Goal: Task Accomplishment & Management: Use online tool/utility

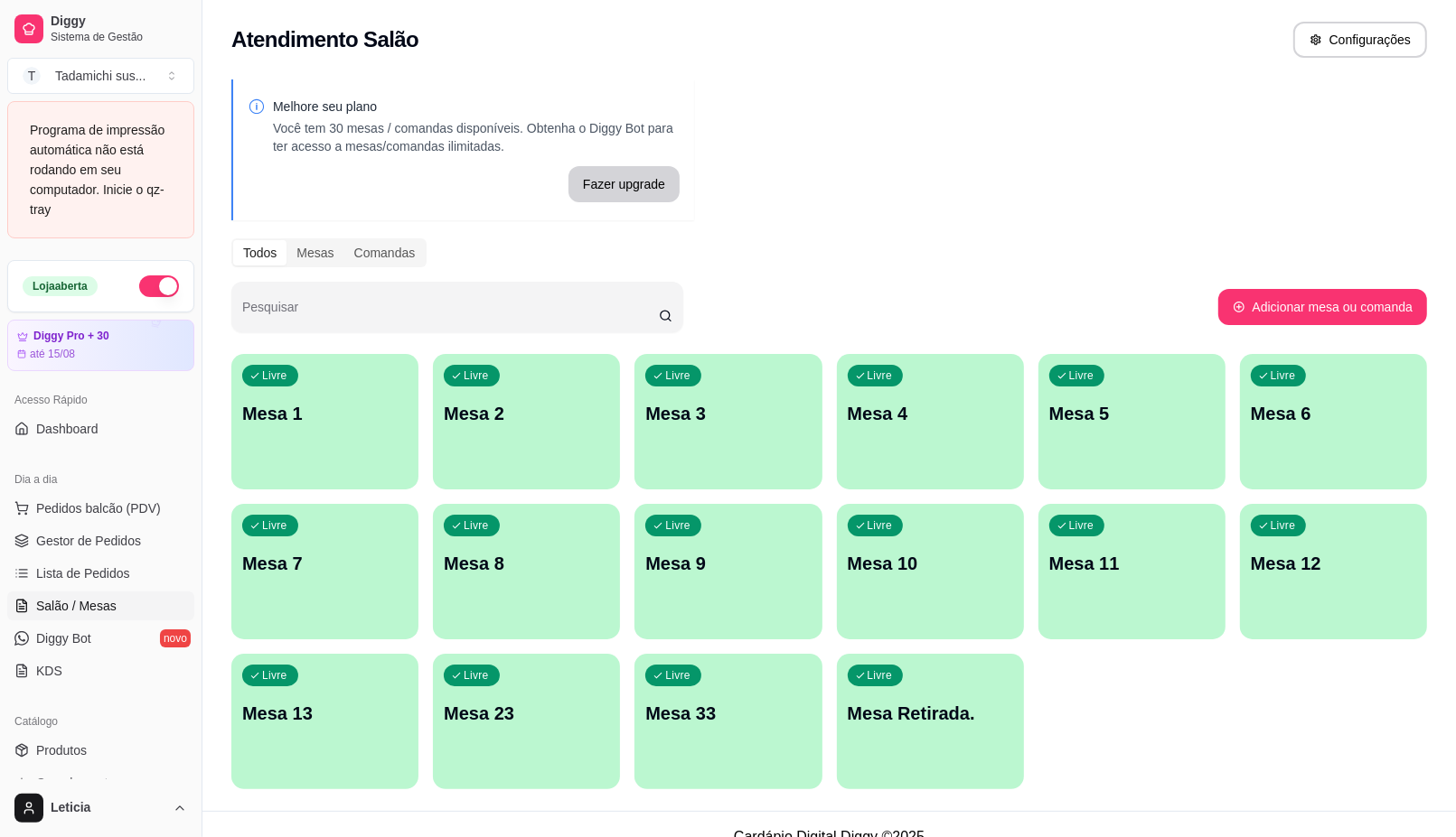
click at [894, 743] on div "Livre Mesa Retirada." at bounding box center [930, 711] width 187 height 114
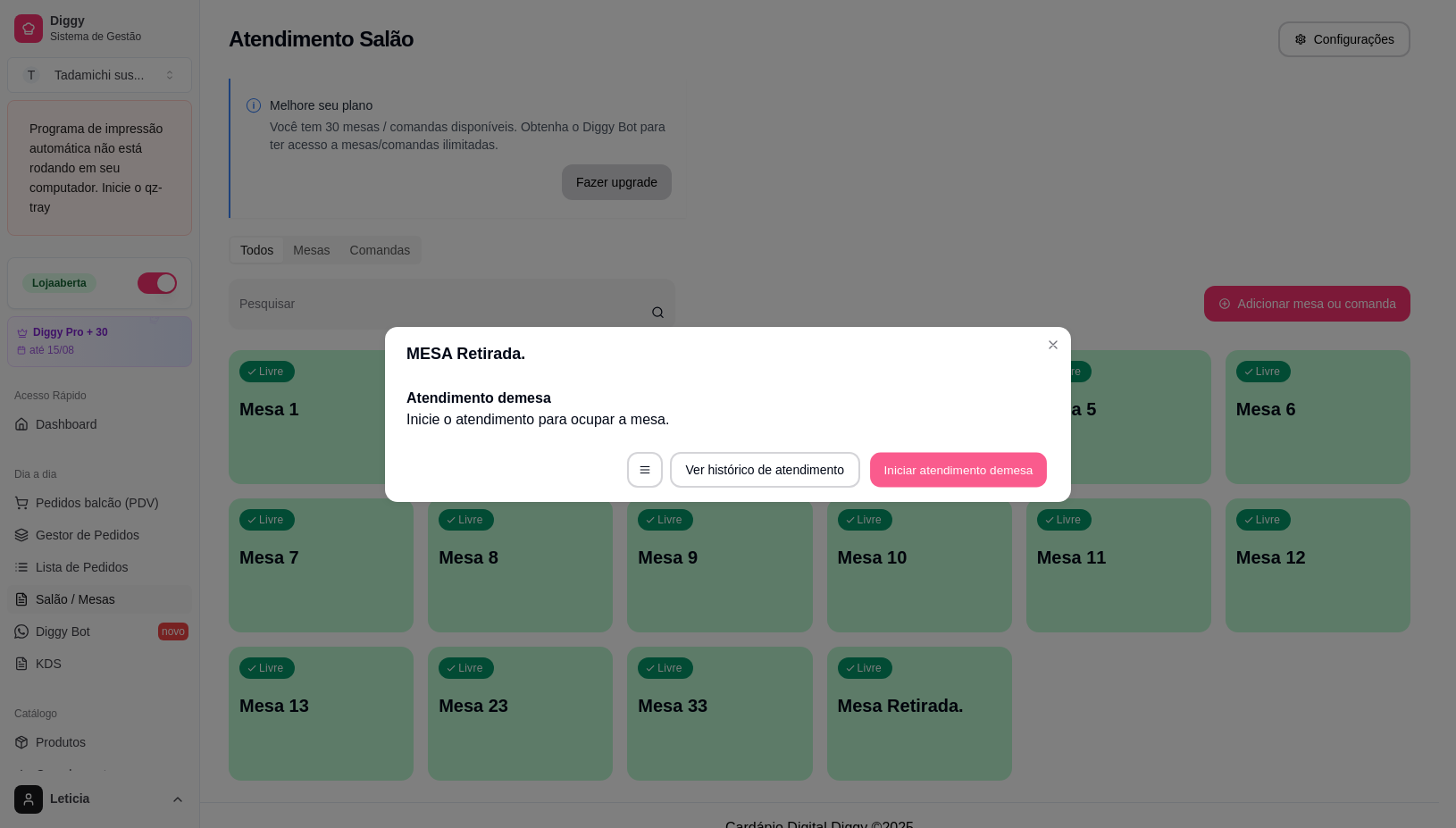
click at [916, 468] on button "Iniciar atendimento de mesa" at bounding box center [959, 469] width 177 height 34
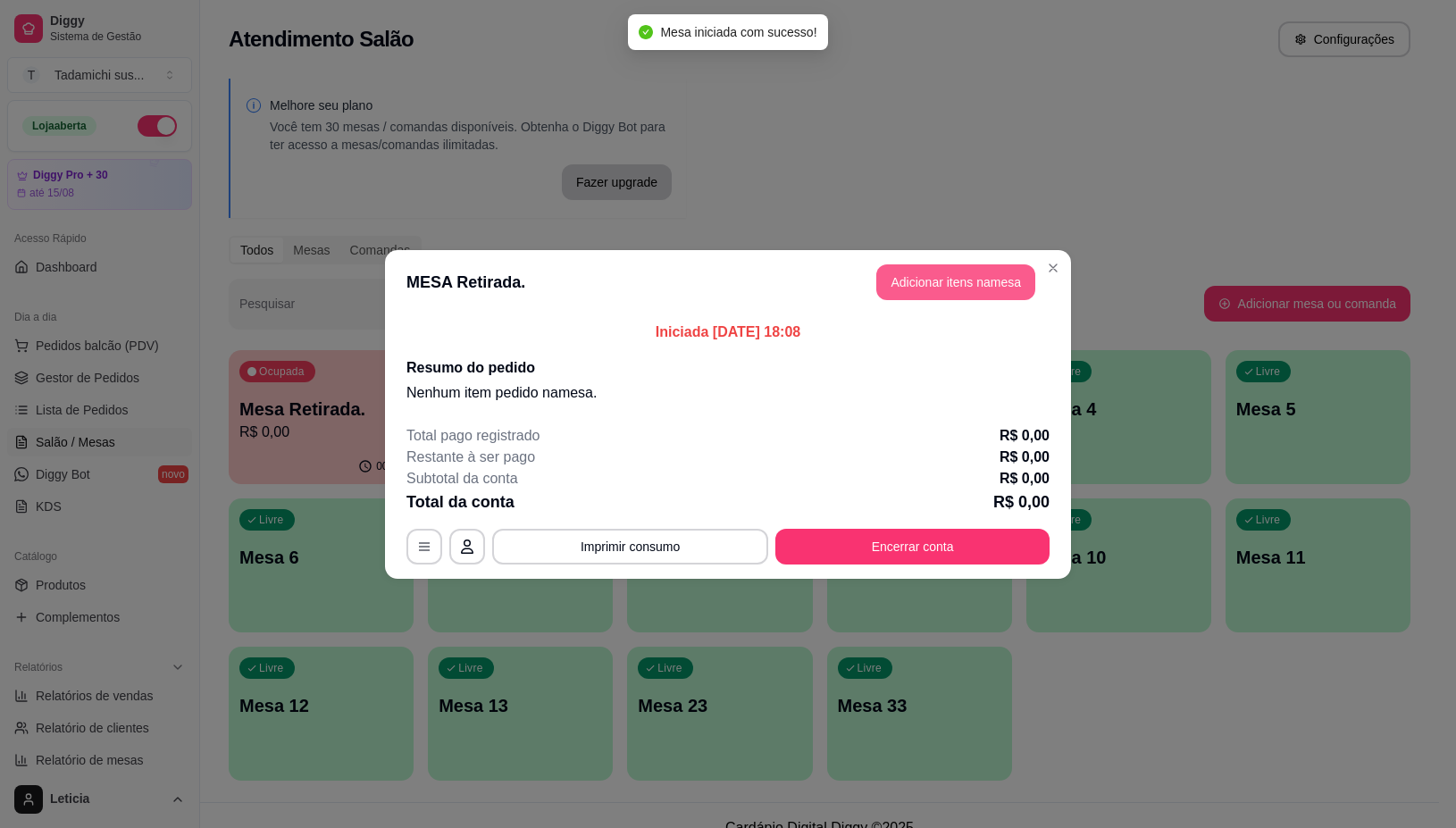
click at [903, 289] on button "Adicionar itens na mesa" at bounding box center [956, 281] width 159 height 35
click at [918, 264] on p "Sushi no kg" at bounding box center [540, 254] width 994 height 22
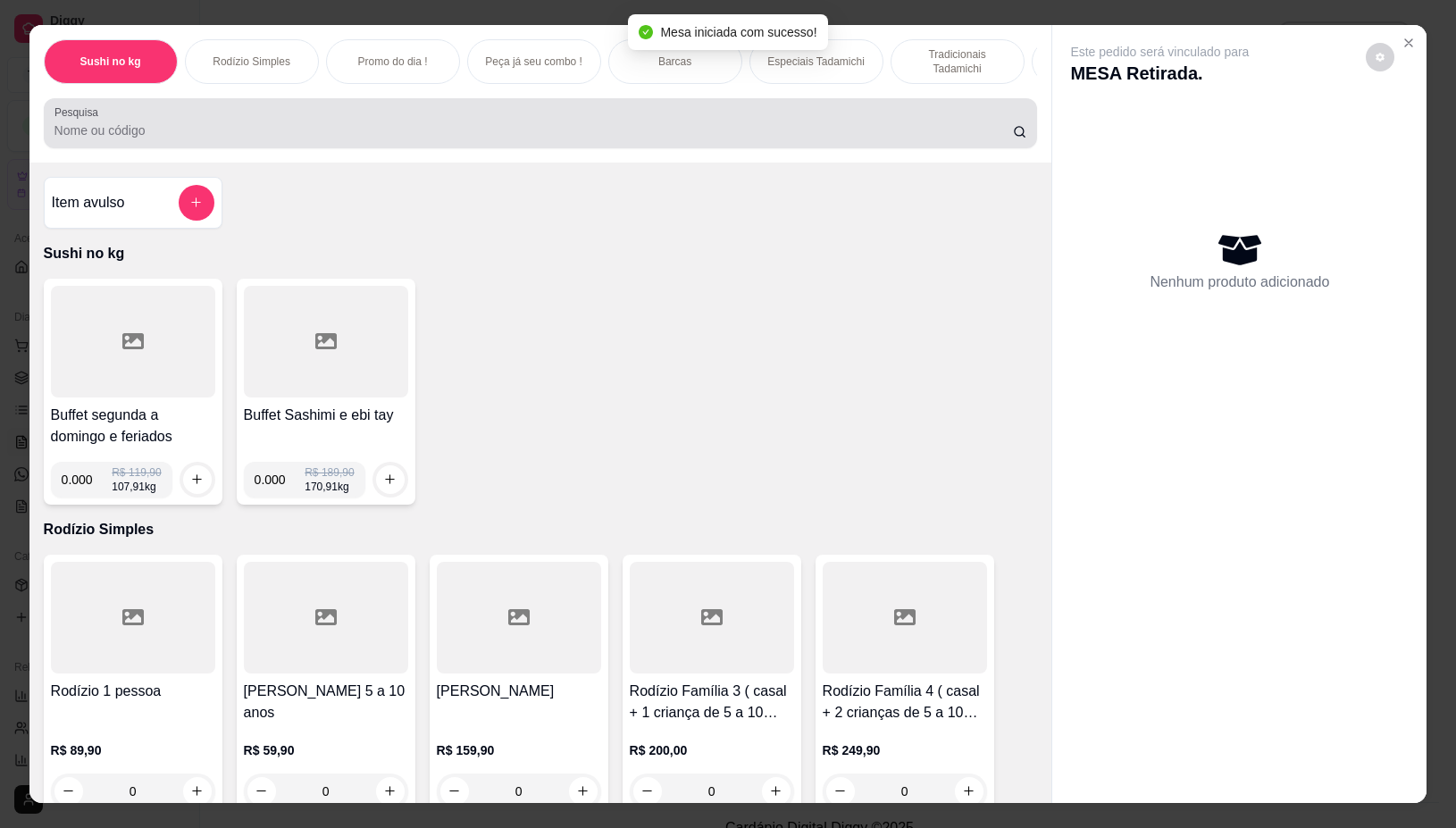
click at [753, 131] on input "Pesquisa" at bounding box center [534, 131] width 959 height 18
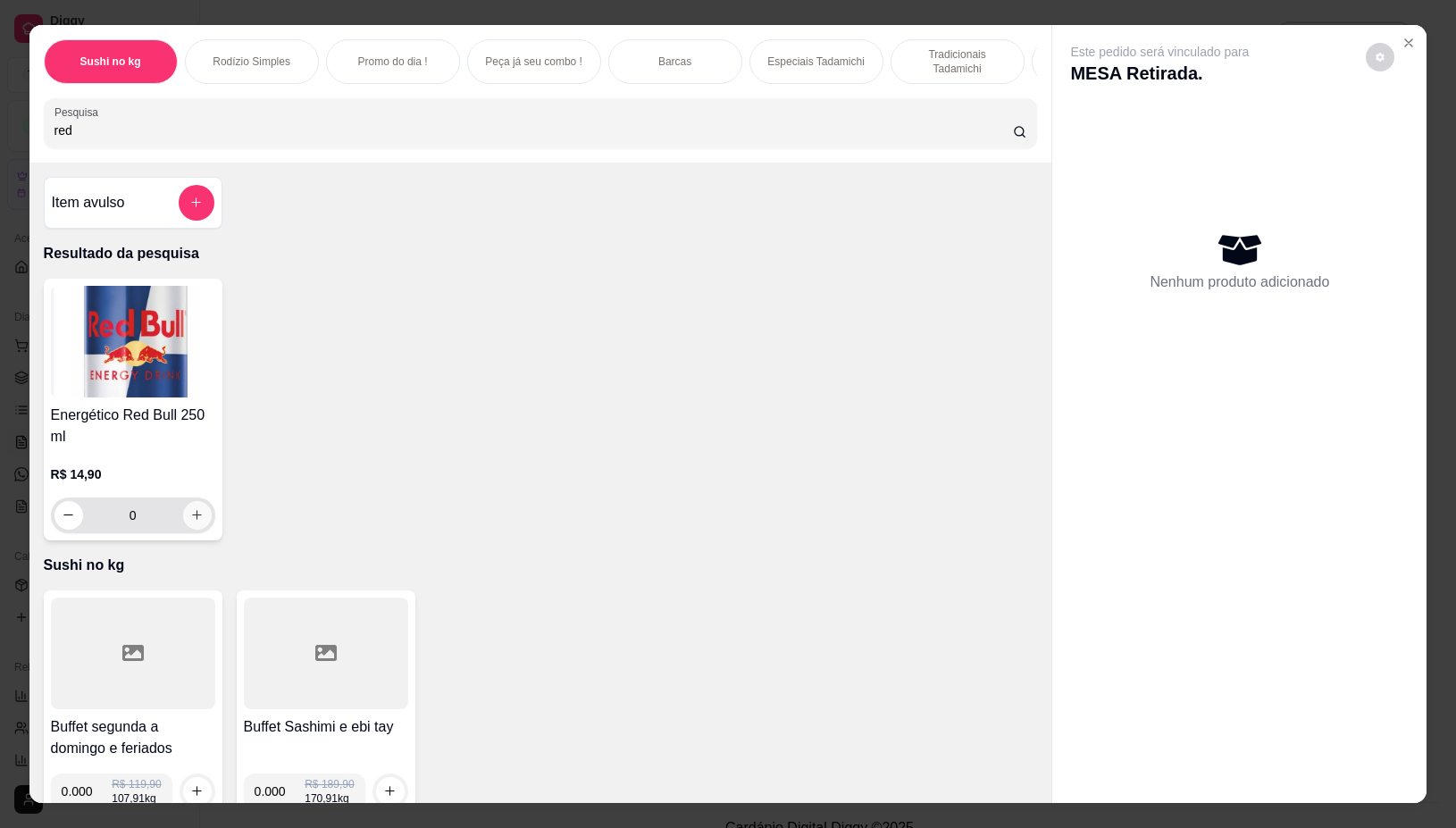
type input "red"
click at [184, 516] on button "increase-product-quantity" at bounding box center [197, 515] width 28 height 28
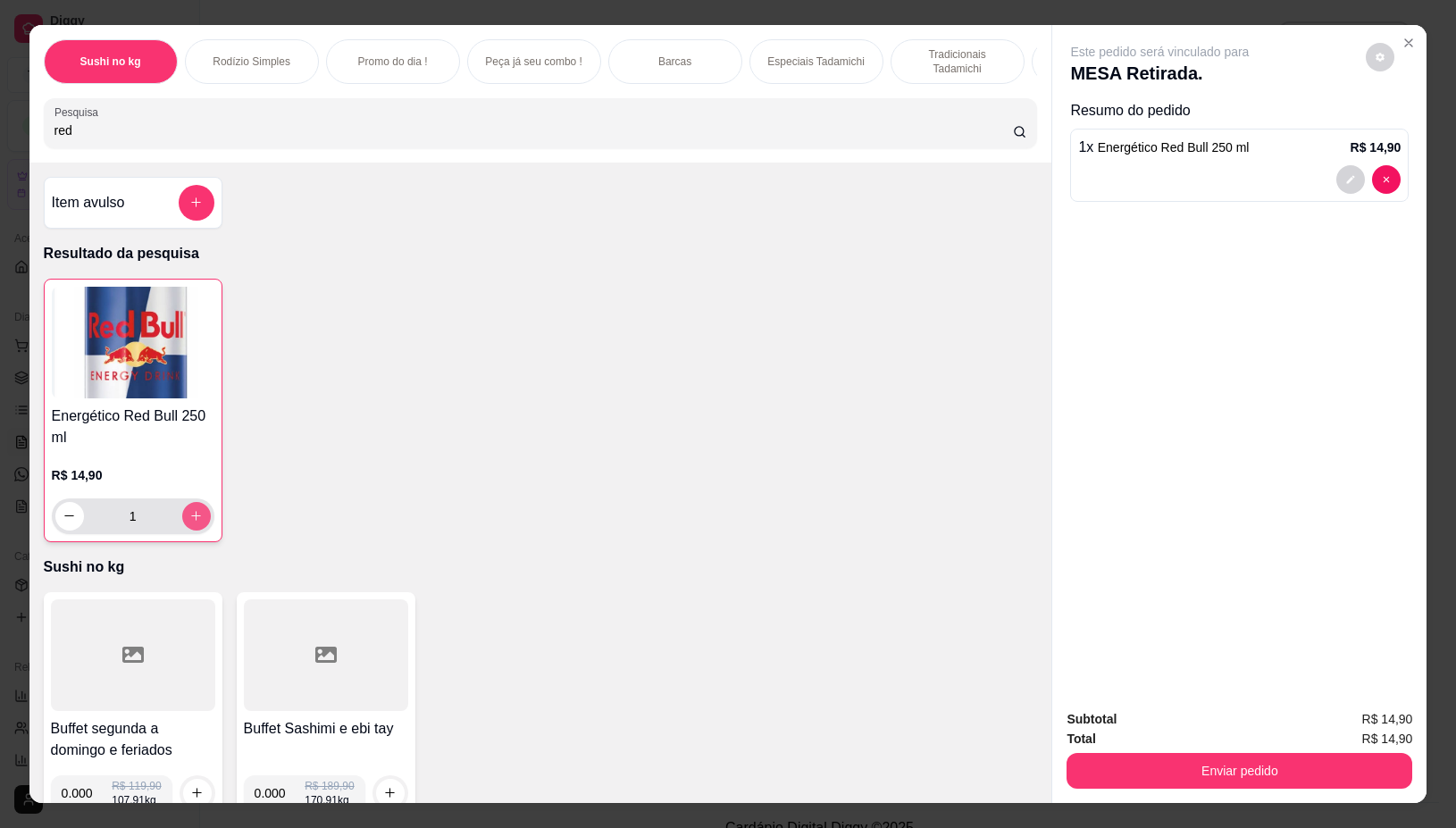
type input "1"
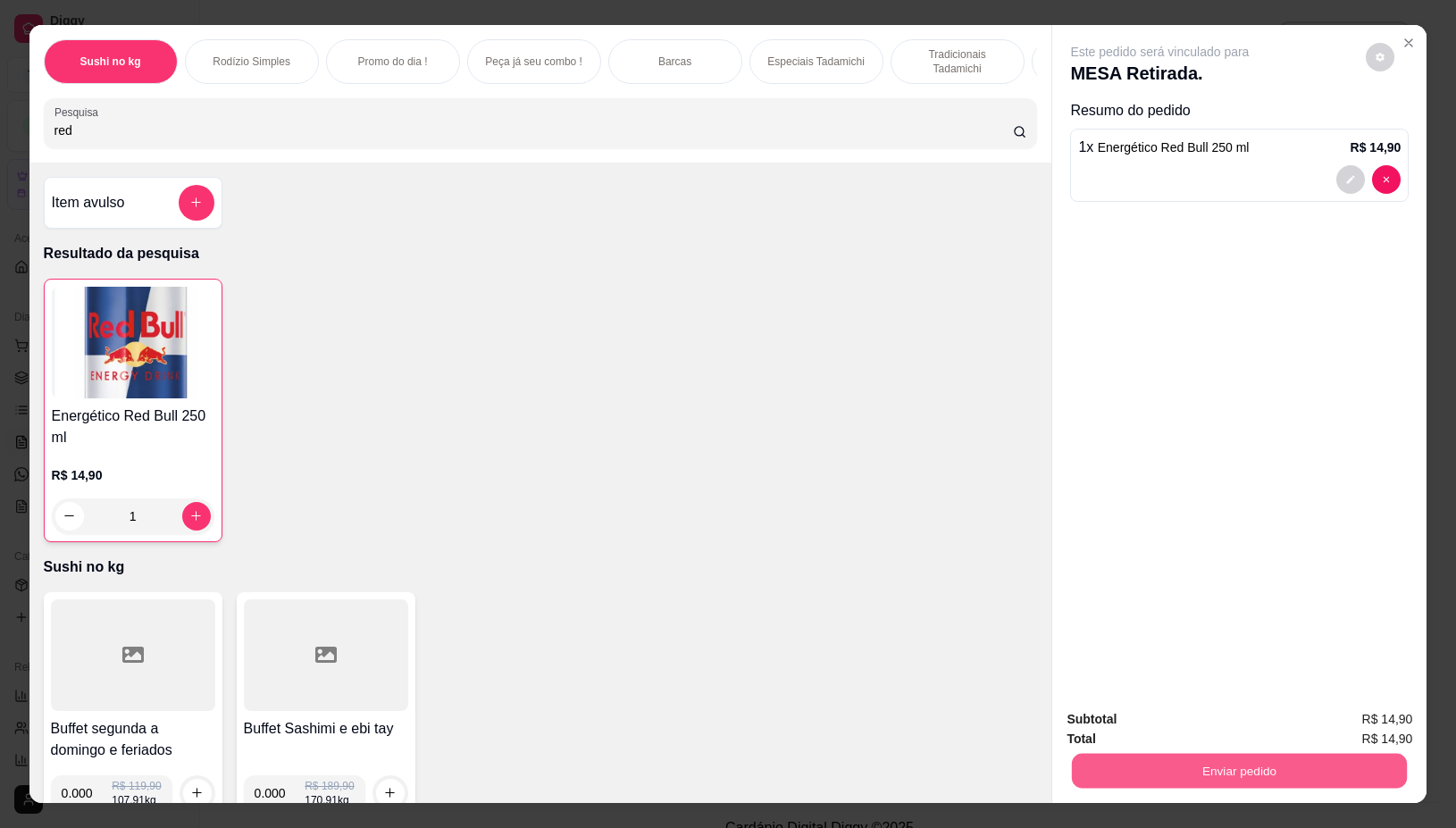
click at [1363, 765] on button "Enviar pedido" at bounding box center [1239, 772] width 335 height 34
click at [1177, 712] on button "Não registrar e enviar pedido" at bounding box center [1179, 719] width 186 height 34
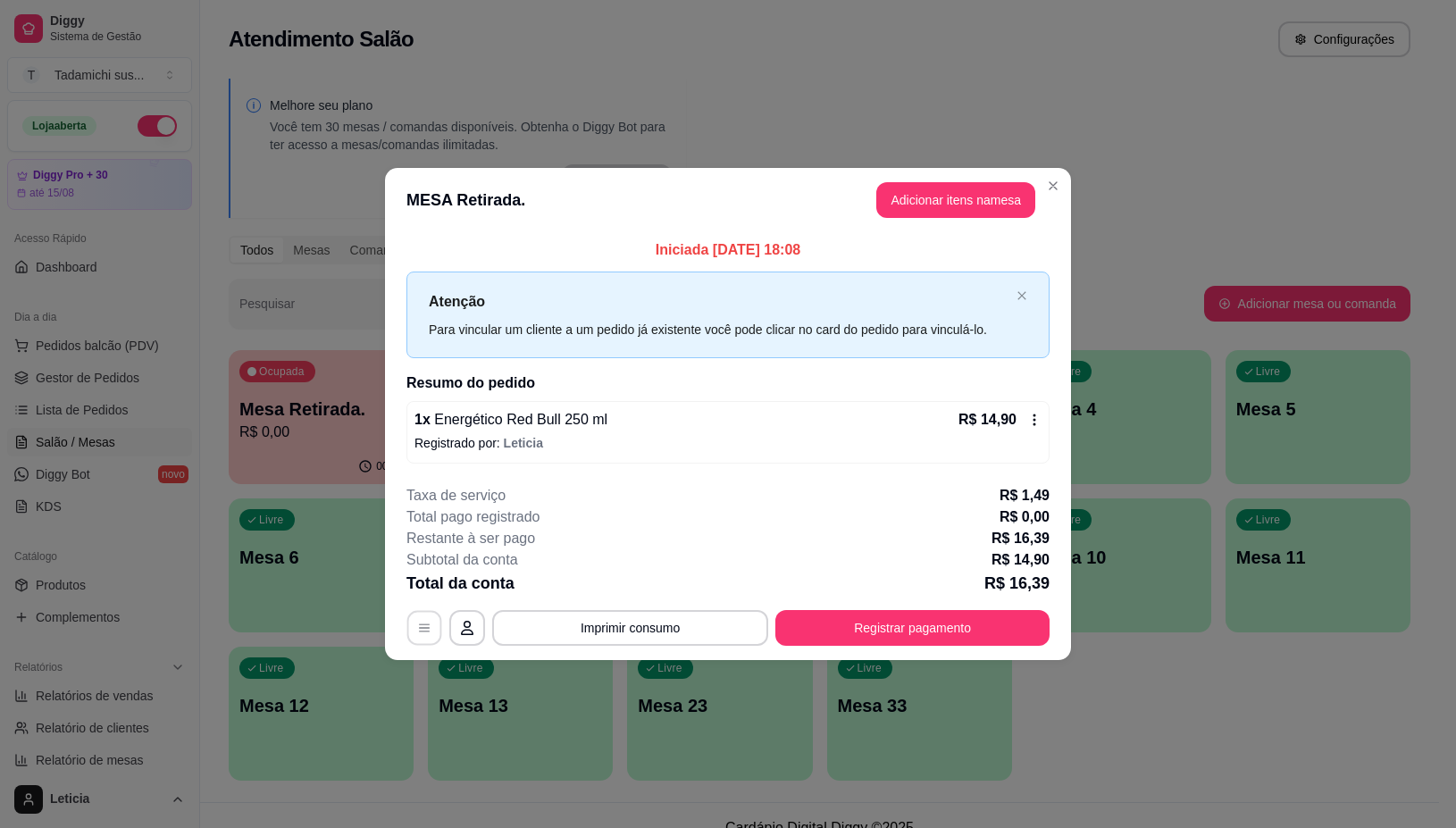
click at [416, 631] on button "button" at bounding box center [425, 628] width 34 height 34
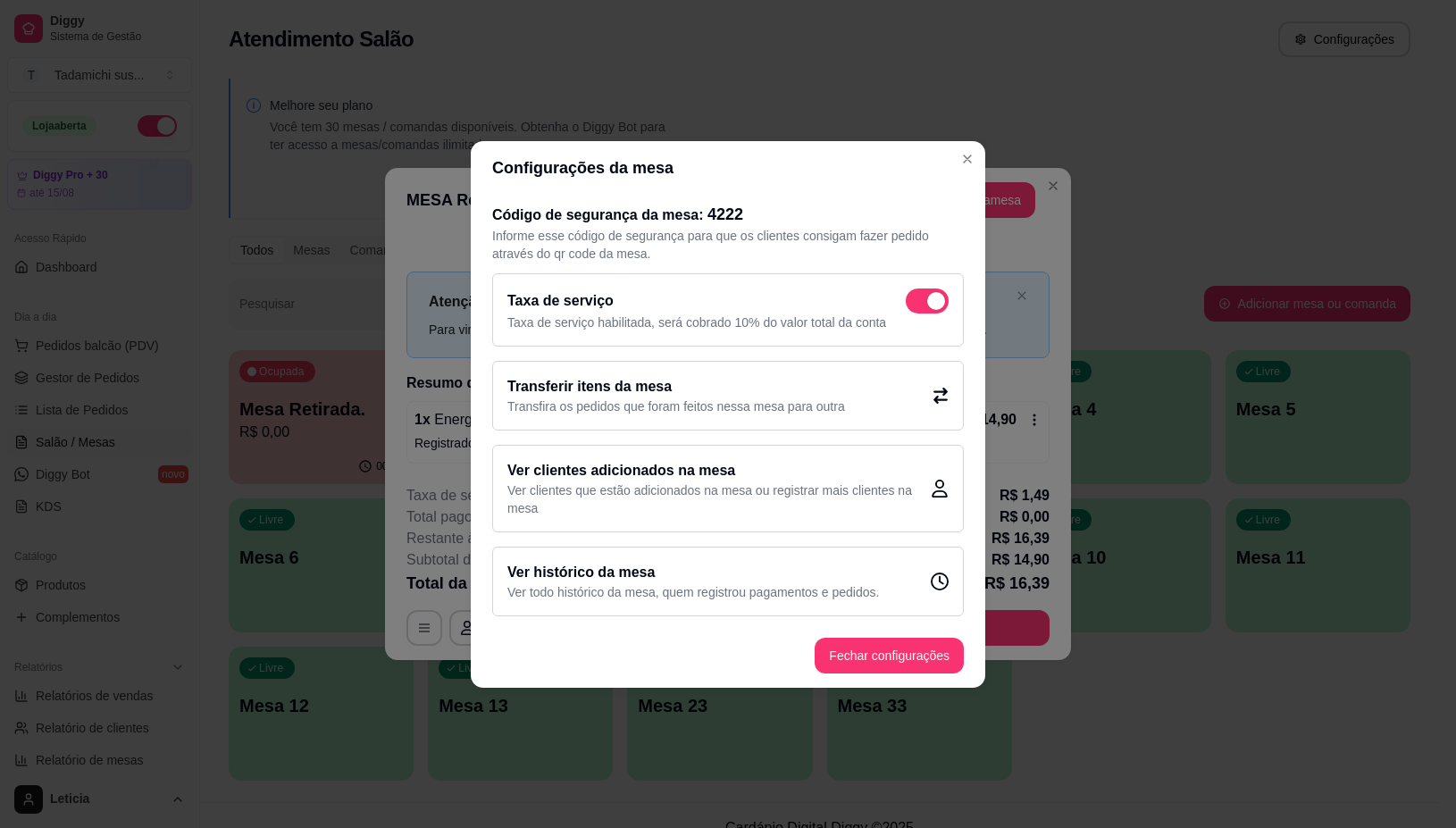
click at [928, 302] on span at bounding box center [937, 301] width 18 height 18
click at [917, 304] on input "checkbox" at bounding box center [910, 310] width 12 height 12
checkbox input "false"
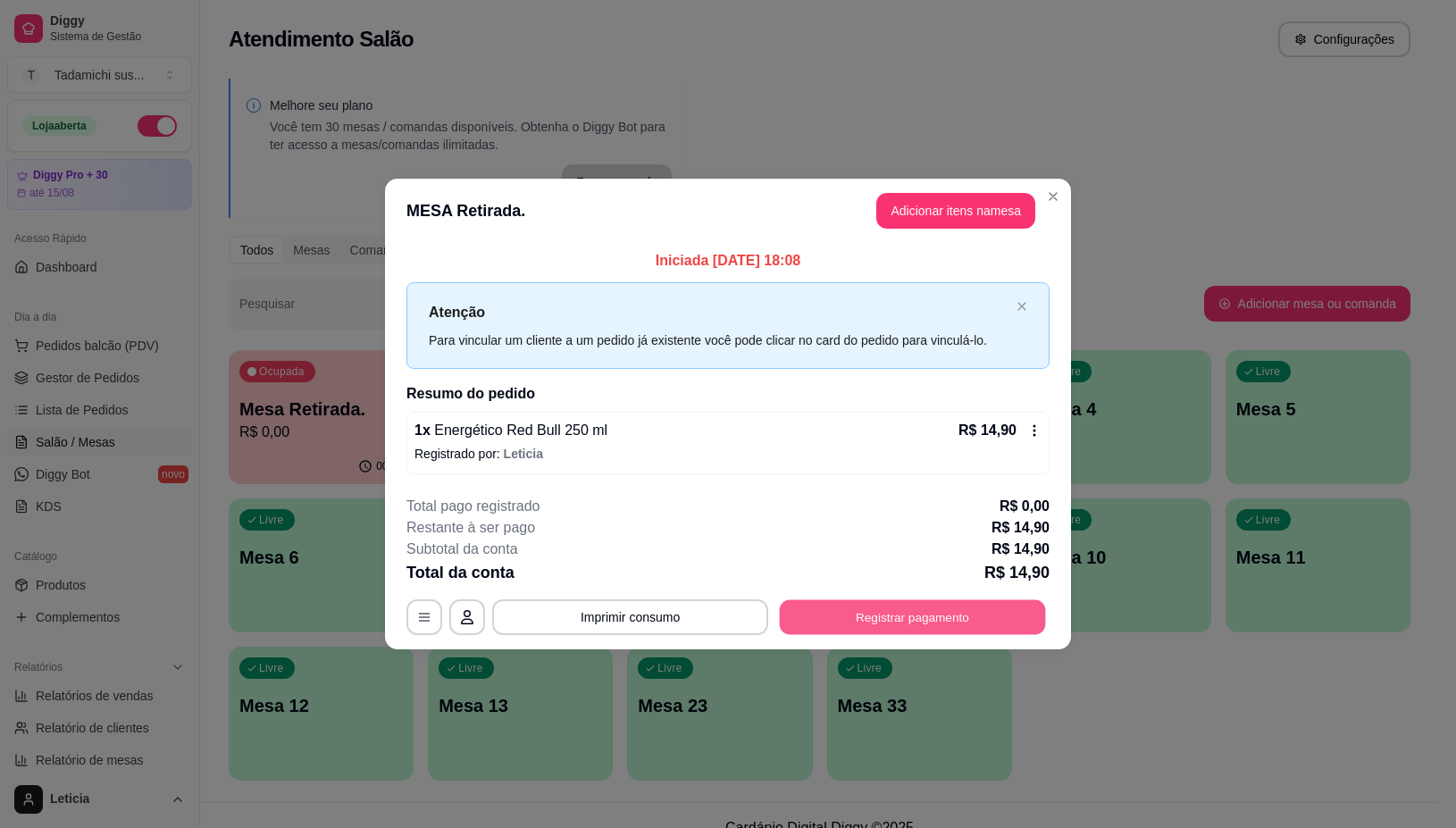
click at [909, 605] on button "Registrar pagamento" at bounding box center [912, 617] width 266 height 34
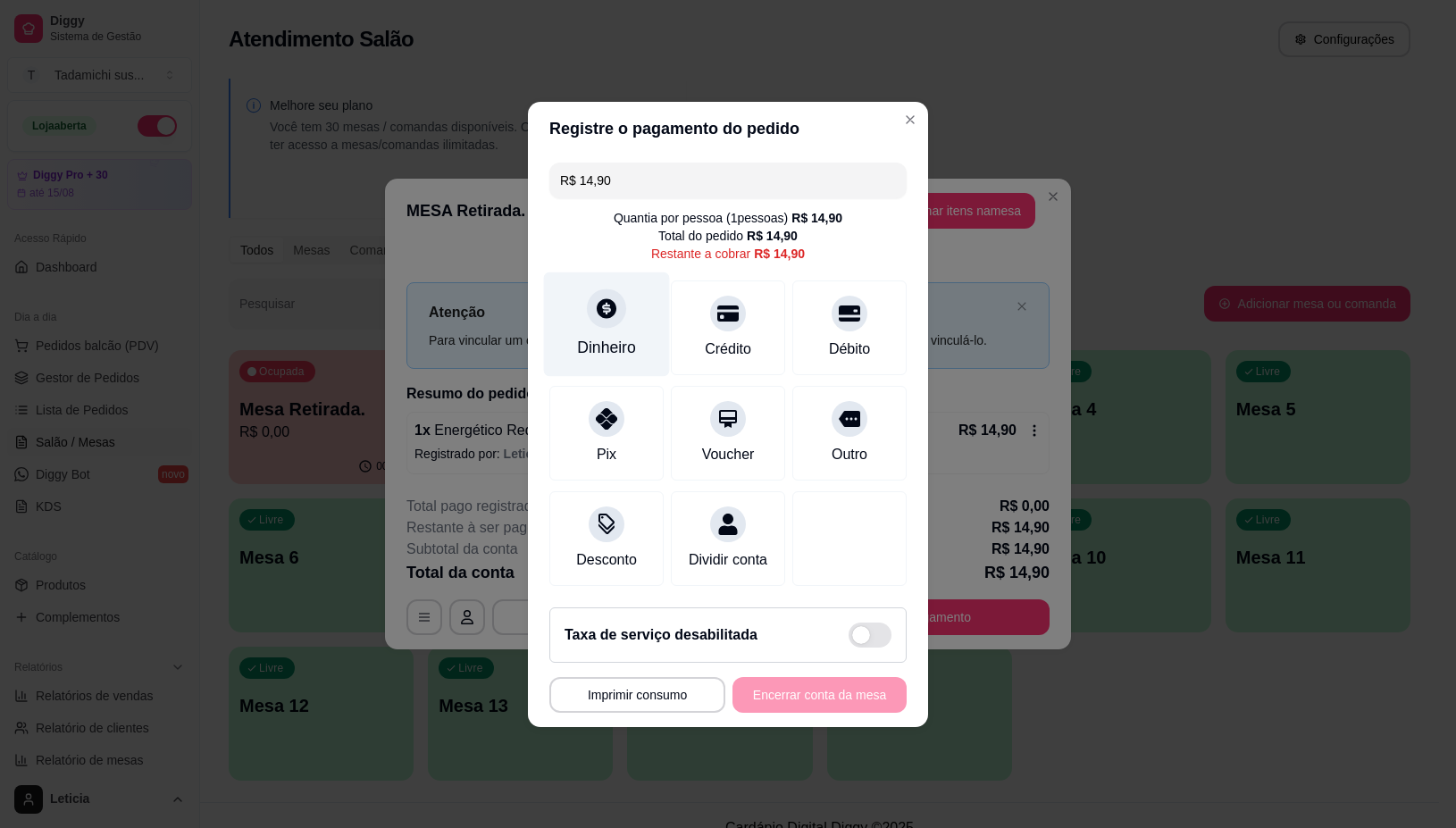
click at [625, 295] on div "Dinheiro" at bounding box center [606, 323] width 126 height 104
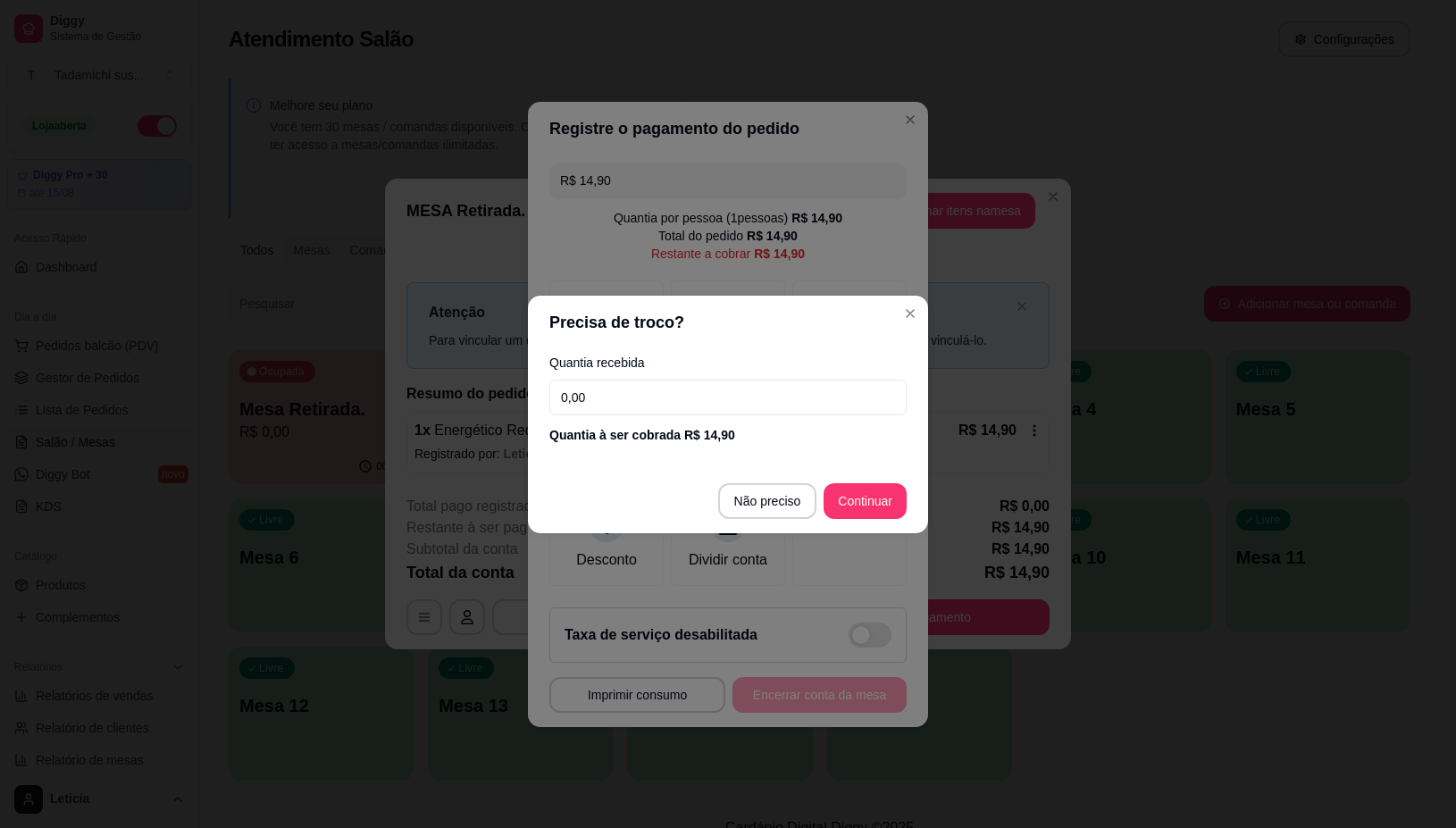
click at [679, 399] on input "0,00" at bounding box center [728, 397] width 358 height 35
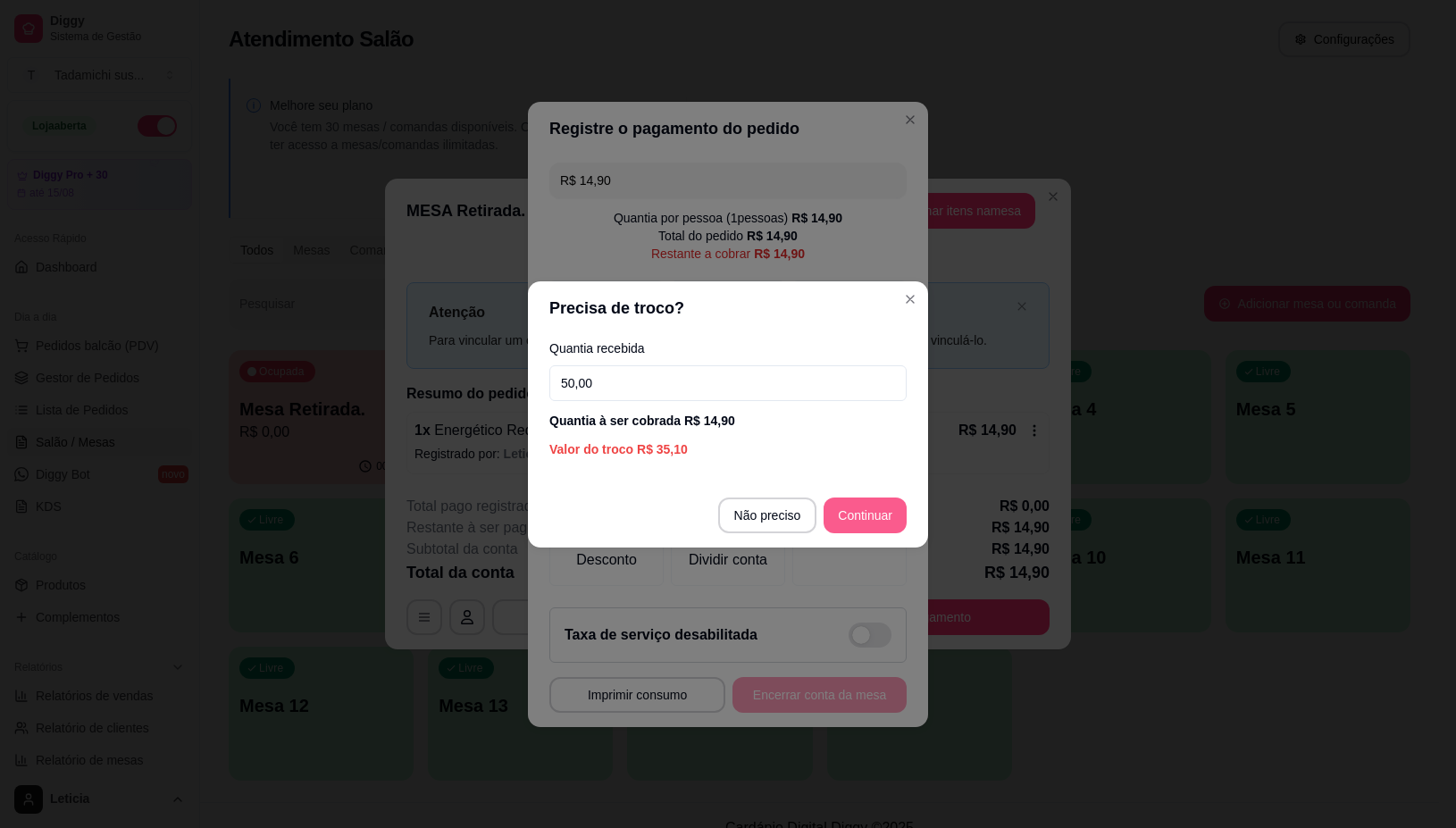
type input "50,00"
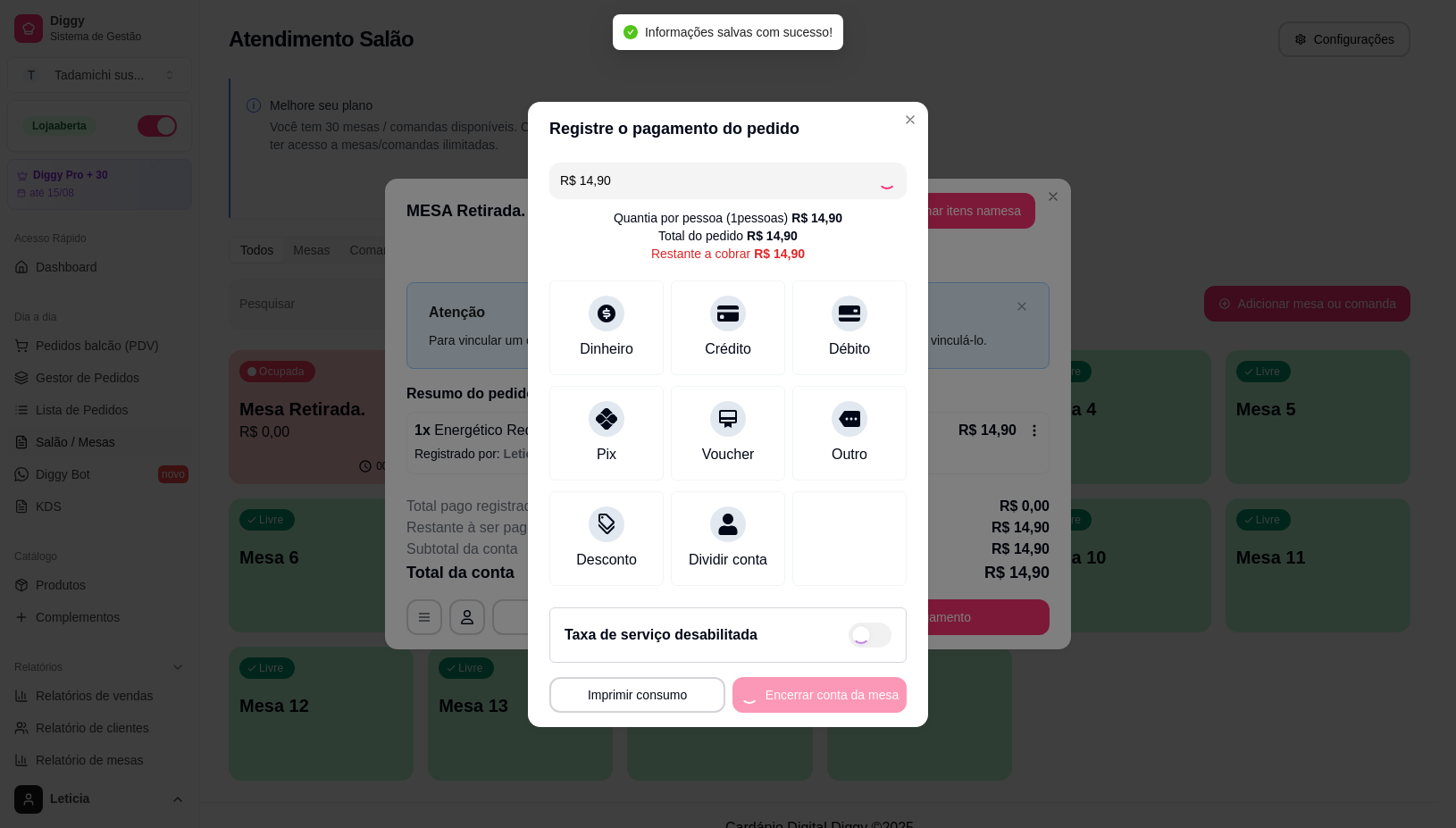
type input "R$ 0,00"
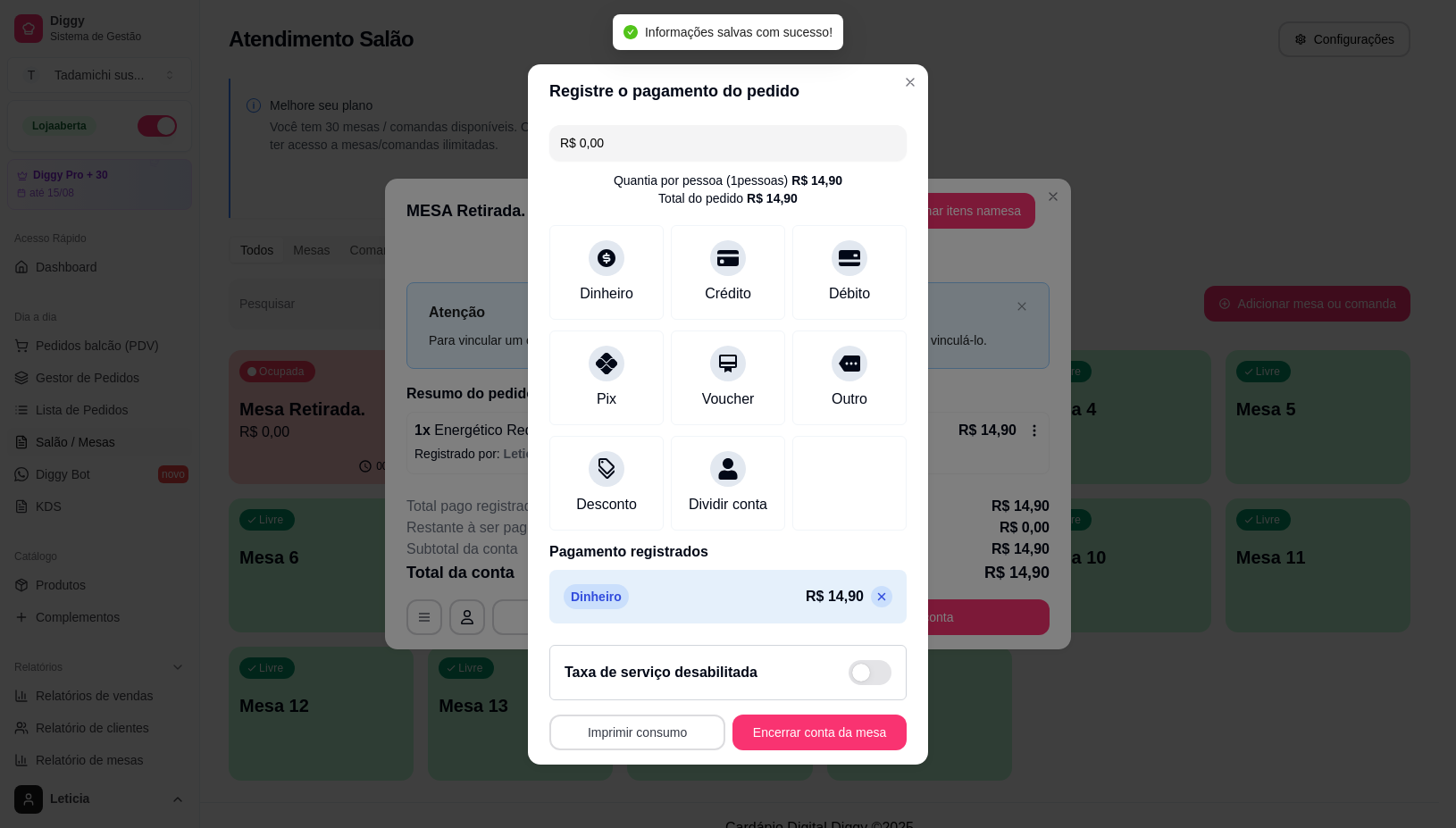
click at [635, 744] on button "Imprimir consumo" at bounding box center [637, 732] width 176 height 35
click at [641, 673] on button "IMPRESSORA" at bounding box center [630, 666] width 138 height 28
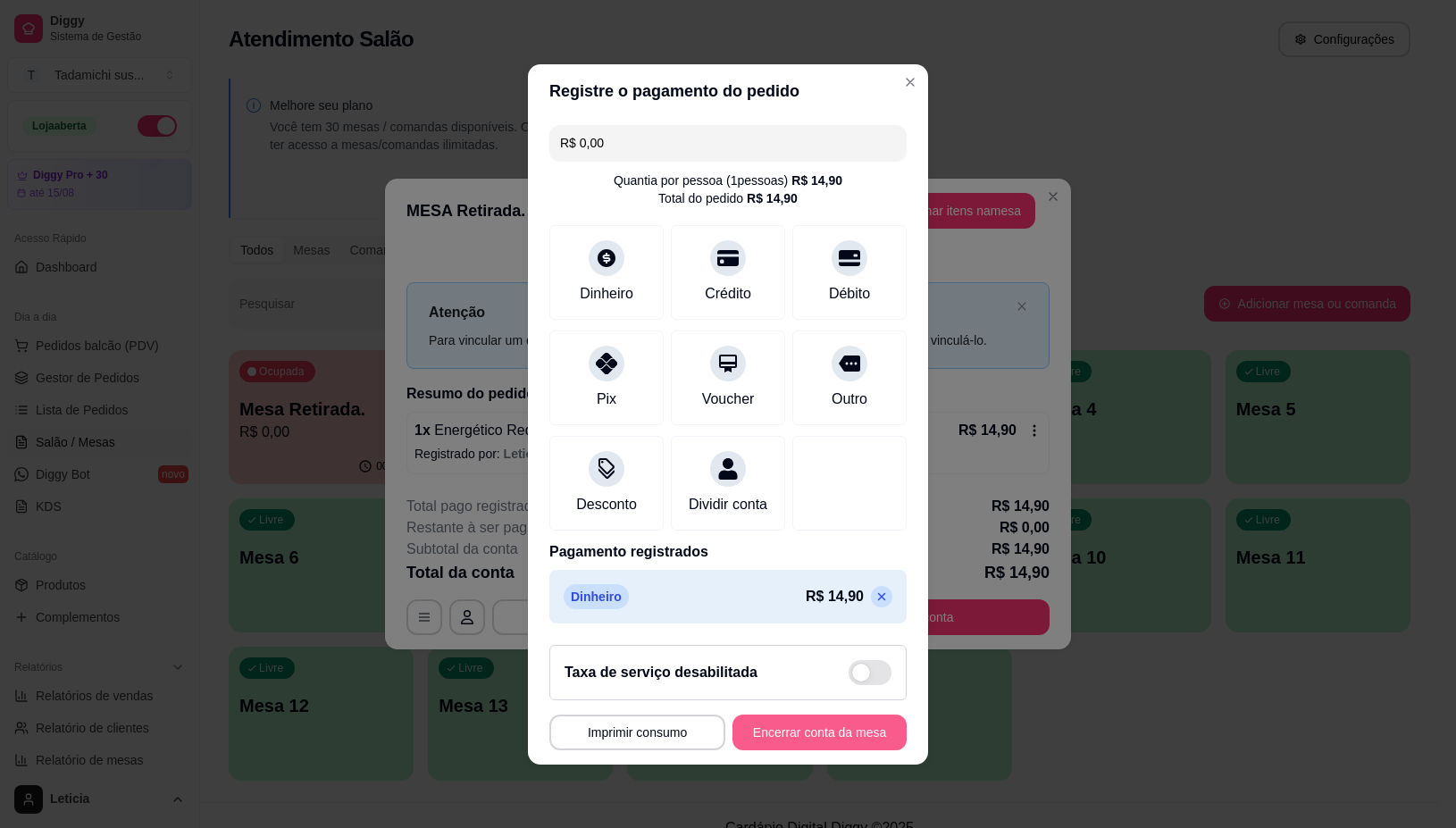
click at [845, 734] on button "Encerrar conta da mesa" at bounding box center [820, 732] width 174 height 35
